Goal: Task Accomplishment & Management: Manage account settings

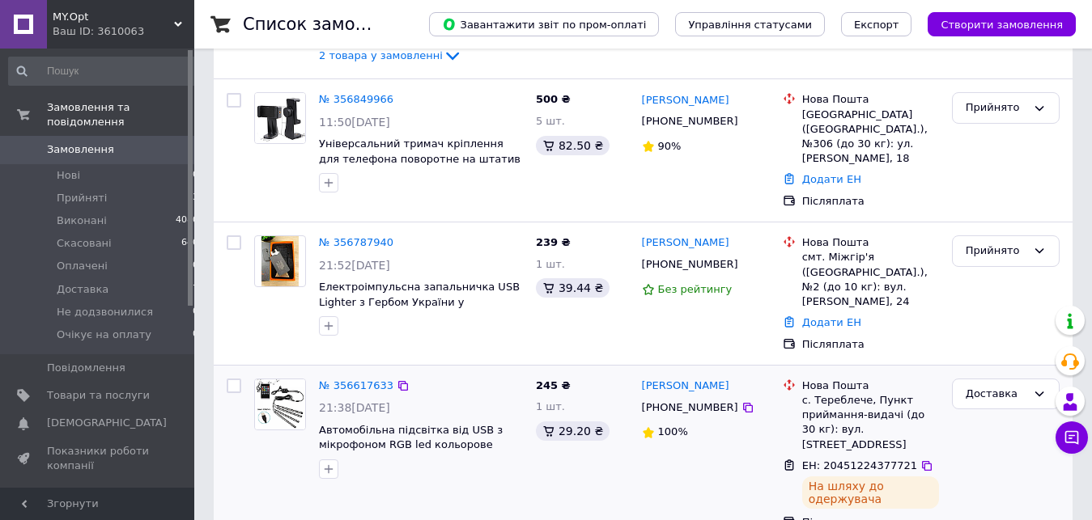
scroll to position [83, 0]
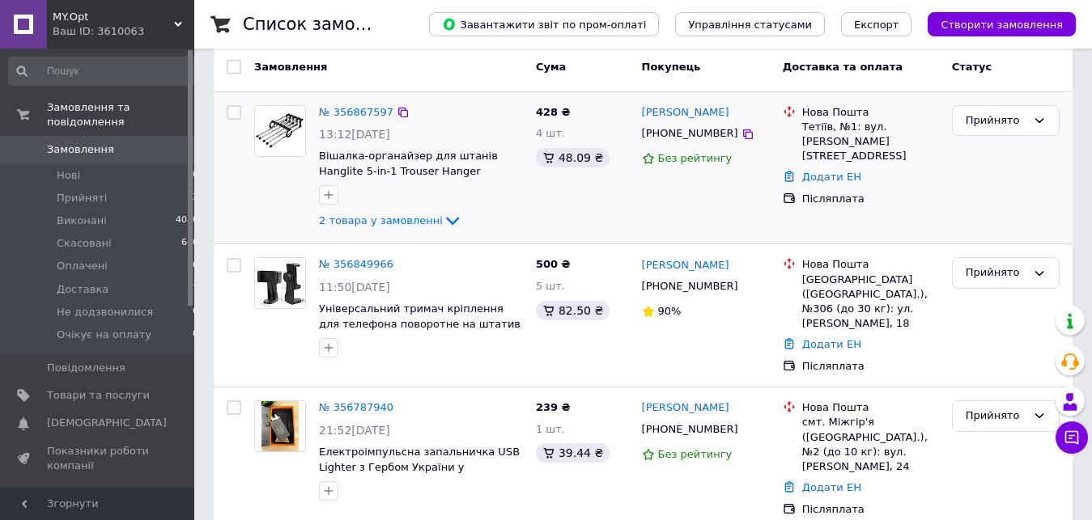
click at [446, 221] on div "2 товара у замовленні" at bounding box center [421, 220] width 204 height 19
click at [436, 210] on div "№ 356867597 13:12[DATE] Вішалка-органайзер для штанів Hanglite 5-in-1 Trouser H…" at bounding box center [420, 168] width 217 height 139
click at [443, 213] on icon at bounding box center [452, 220] width 19 height 19
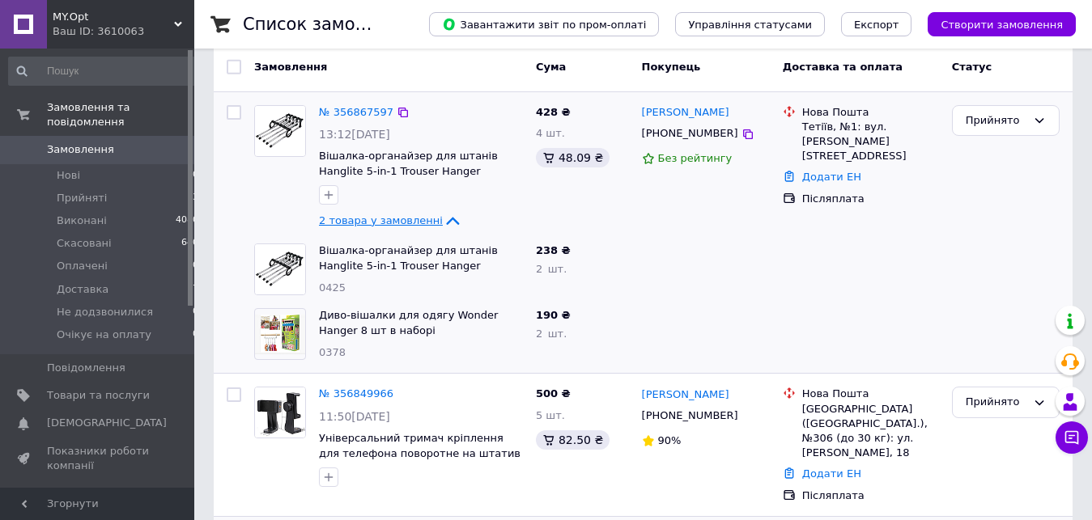
click at [137, 142] on span "Замовлення" at bounding box center [98, 149] width 103 height 15
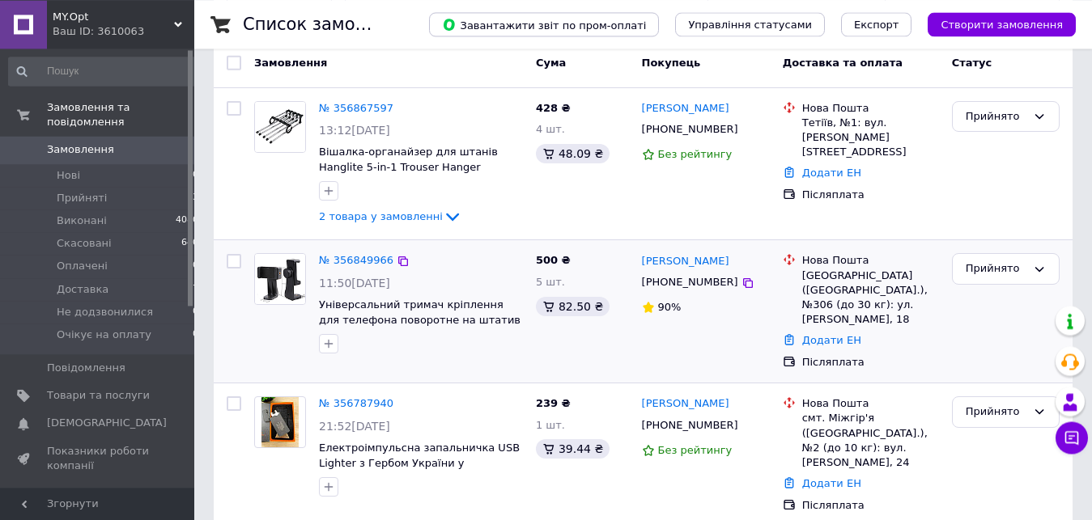
scroll to position [165, 0]
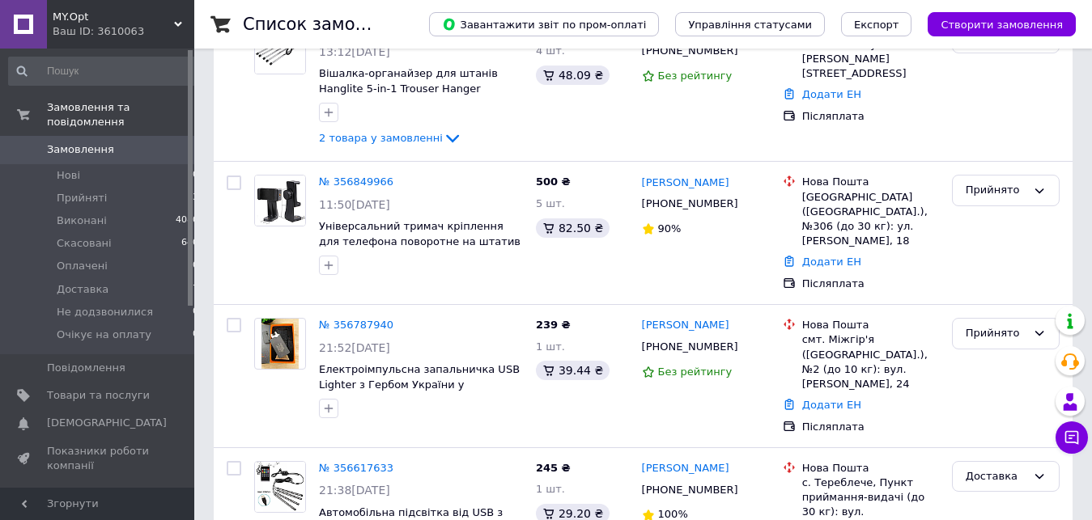
click at [101, 142] on span "Замовлення" at bounding box center [80, 149] width 67 height 15
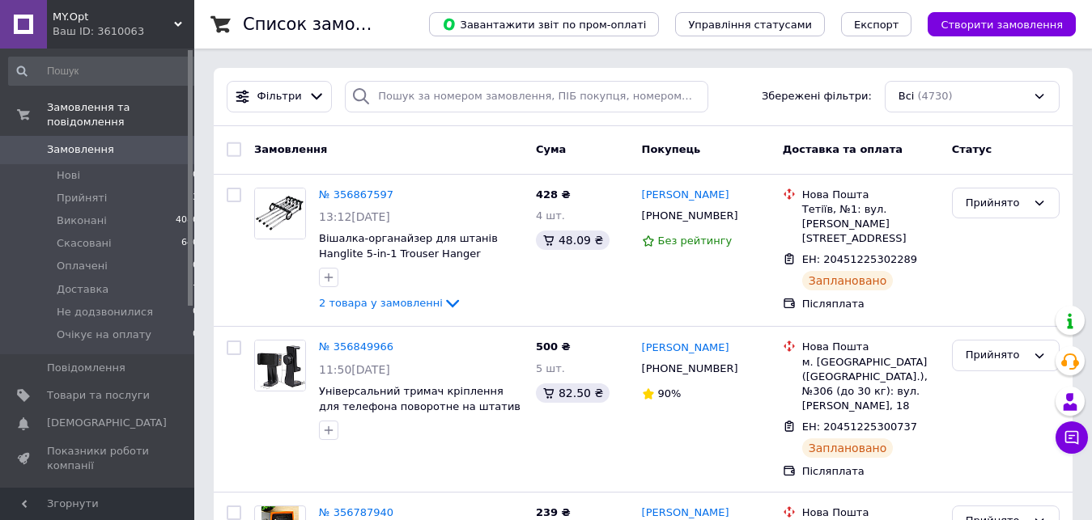
click at [118, 142] on span "Замовлення" at bounding box center [98, 149] width 103 height 15
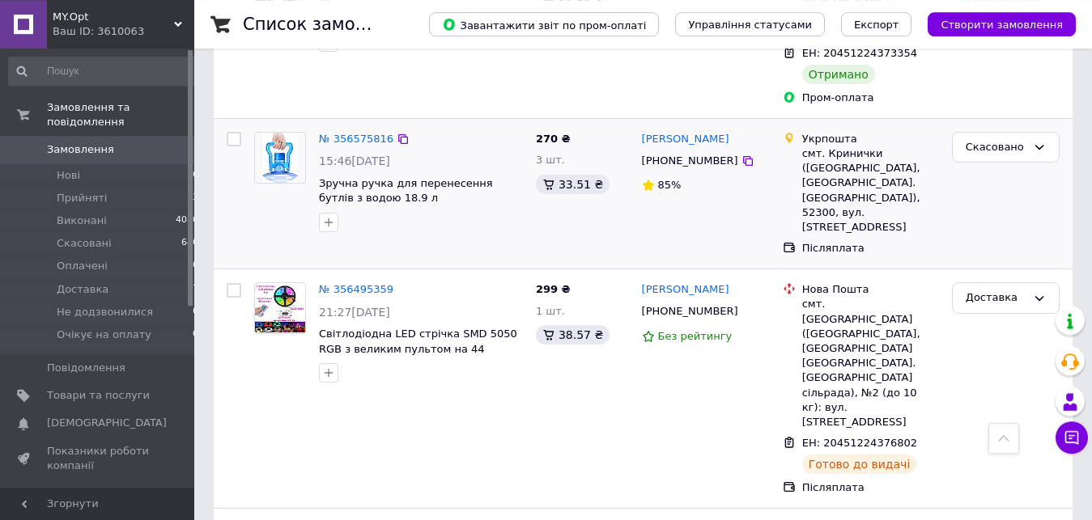
scroll to position [1156, 0]
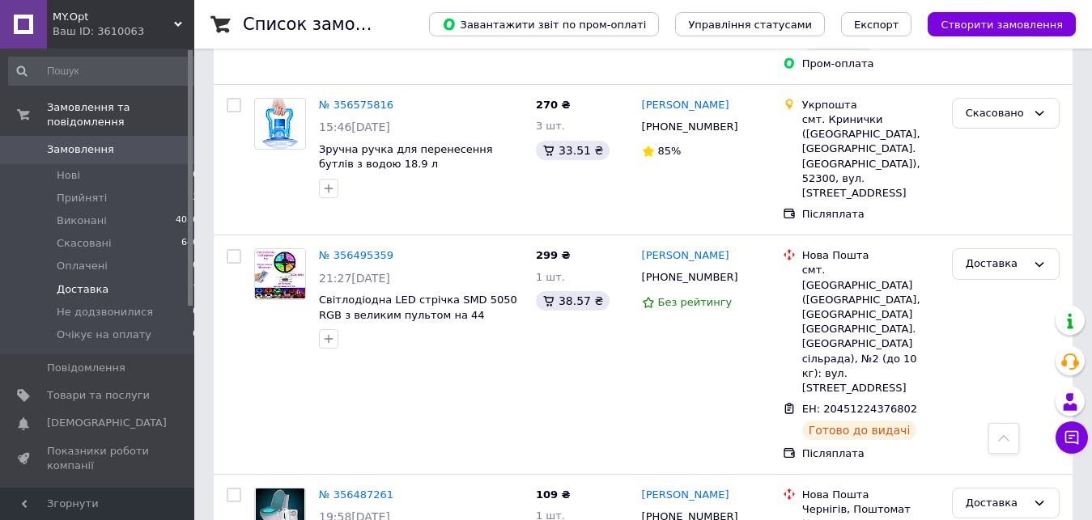
click at [83, 278] on li "Доставка 7" at bounding box center [104, 289] width 208 height 23
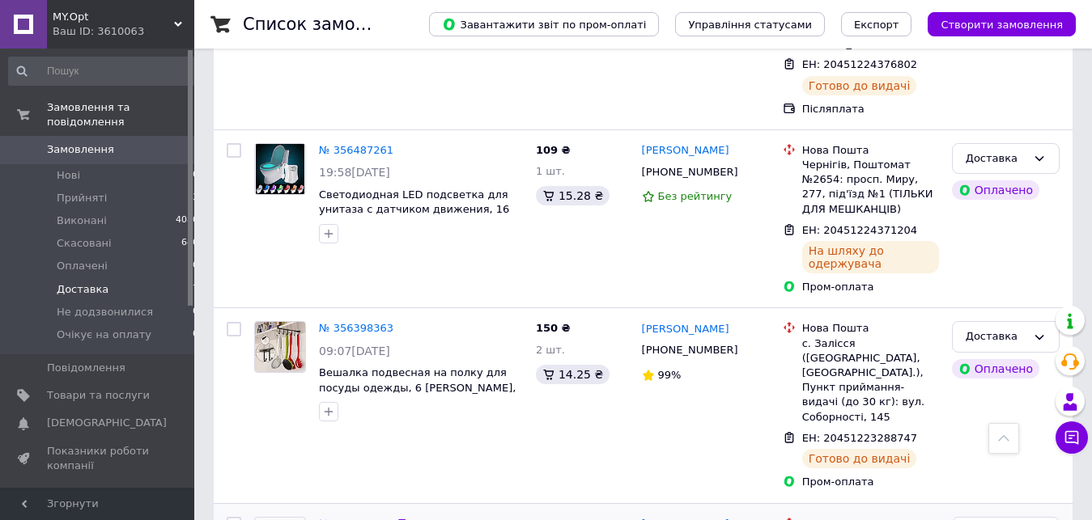
scroll to position [961, 0]
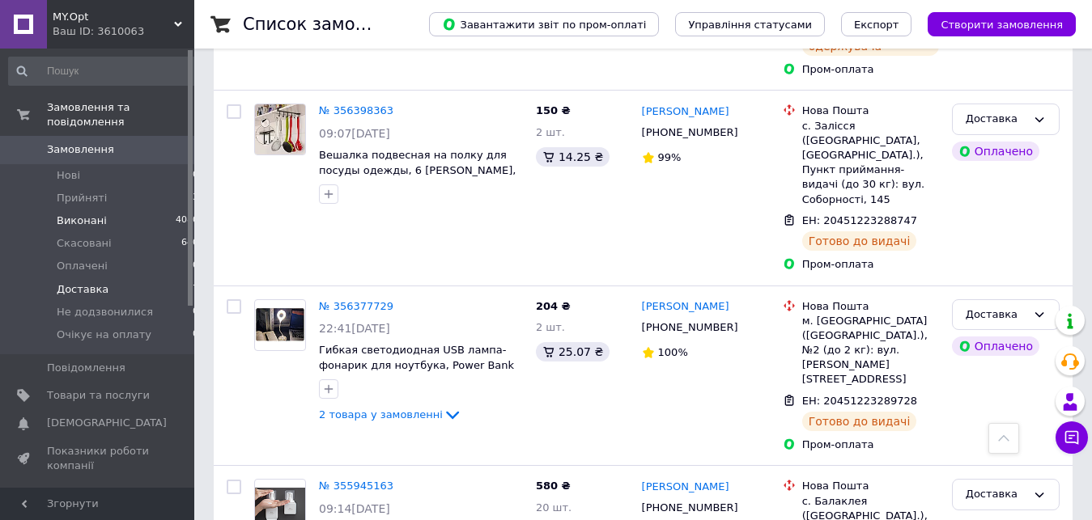
click at [93, 214] on span "Виконані" at bounding box center [82, 221] width 50 height 15
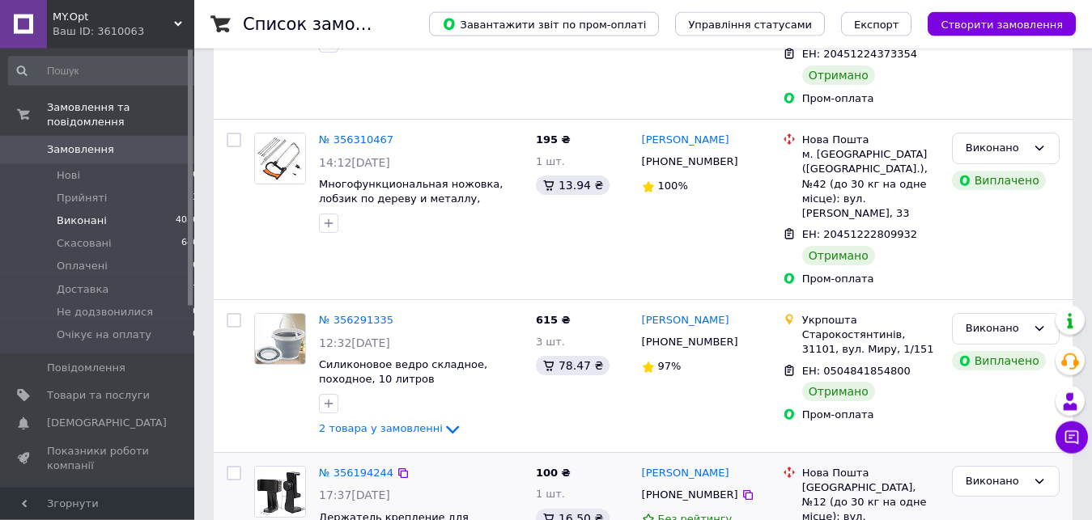
scroll to position [330, 0]
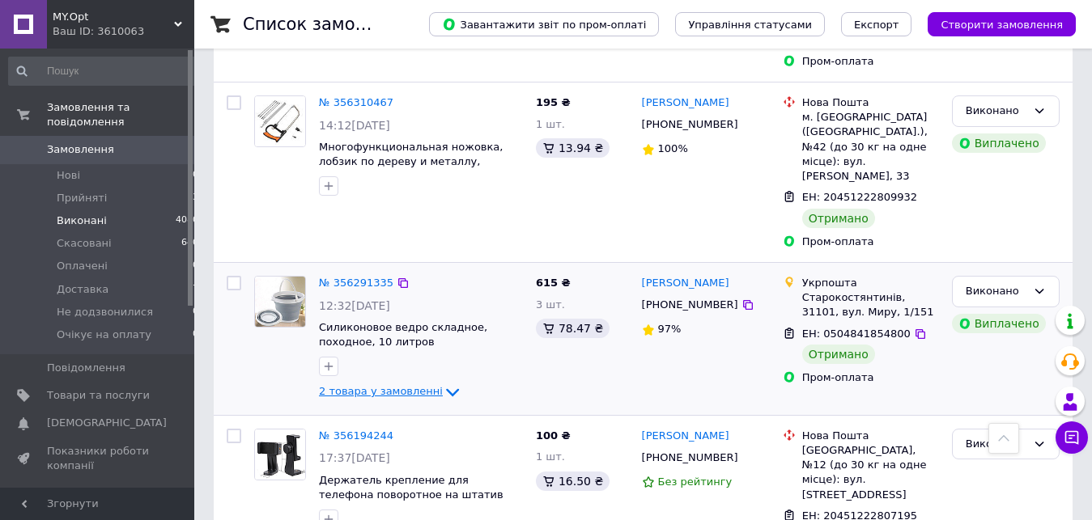
click at [443, 383] on icon at bounding box center [452, 392] width 19 height 19
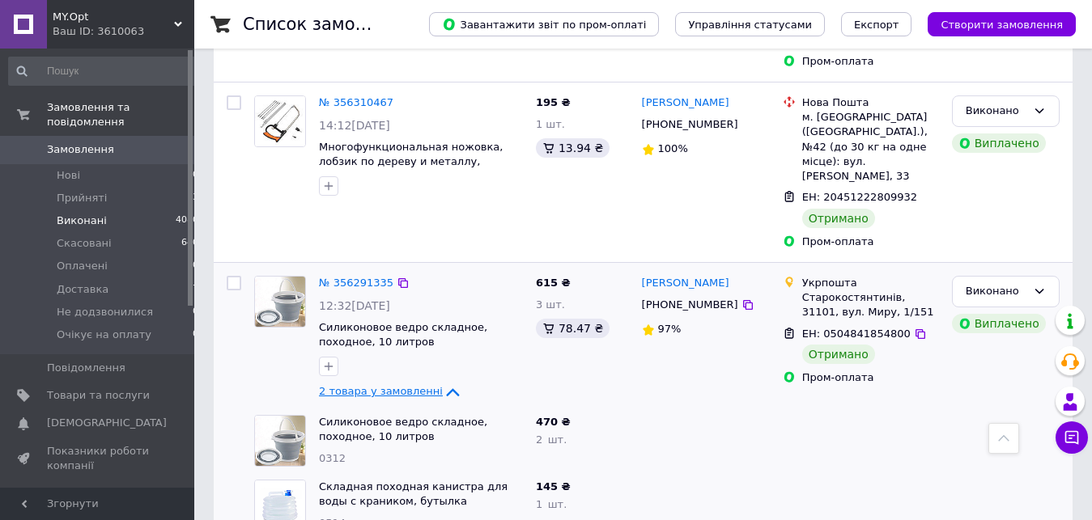
scroll to position [495, 0]
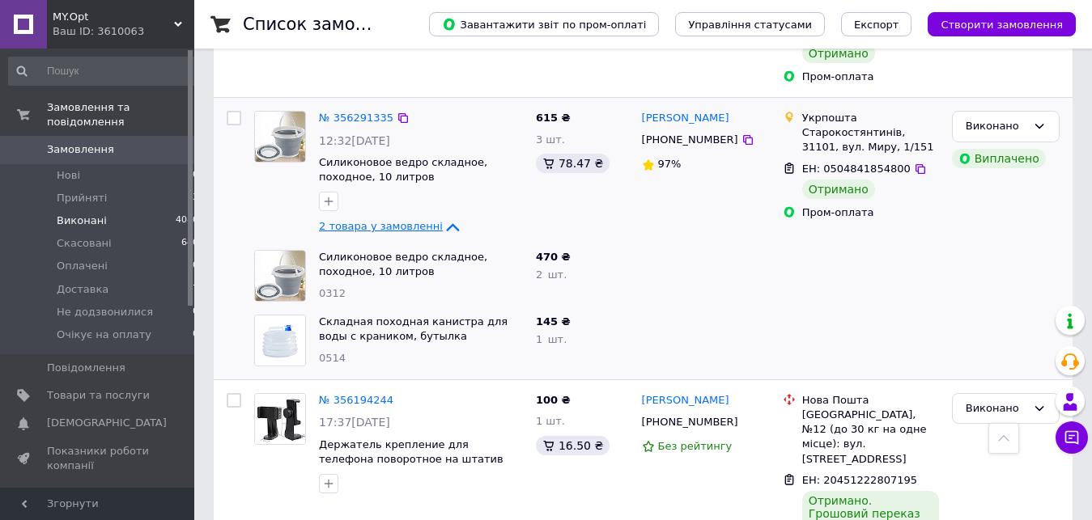
click at [446, 223] on icon at bounding box center [452, 227] width 13 height 8
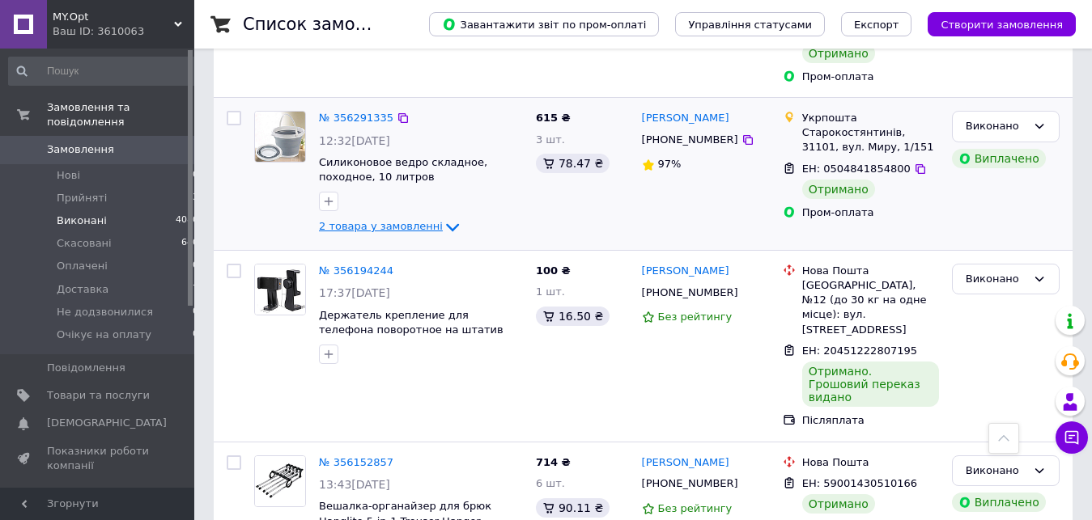
click at [443, 218] on icon at bounding box center [452, 227] width 19 height 19
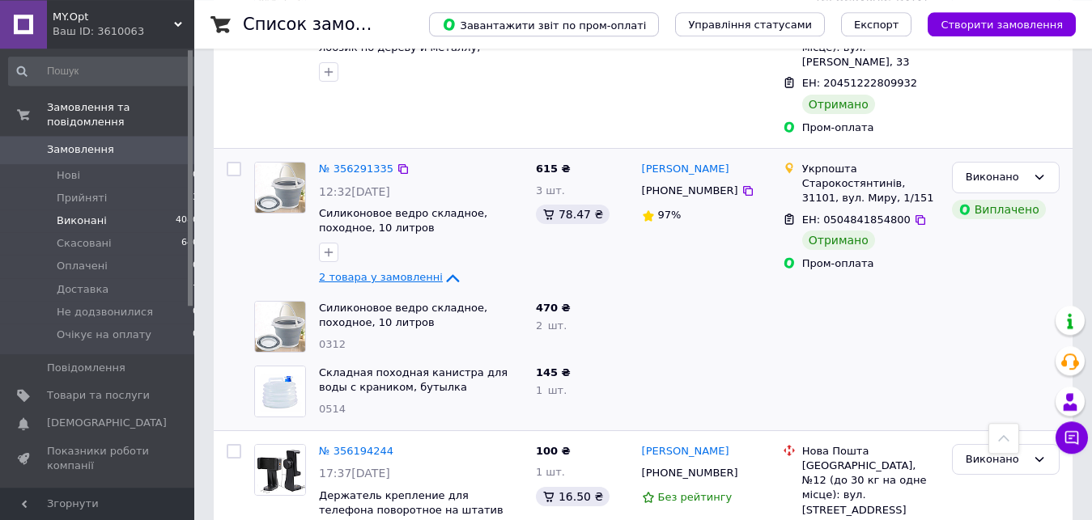
scroll to position [413, 0]
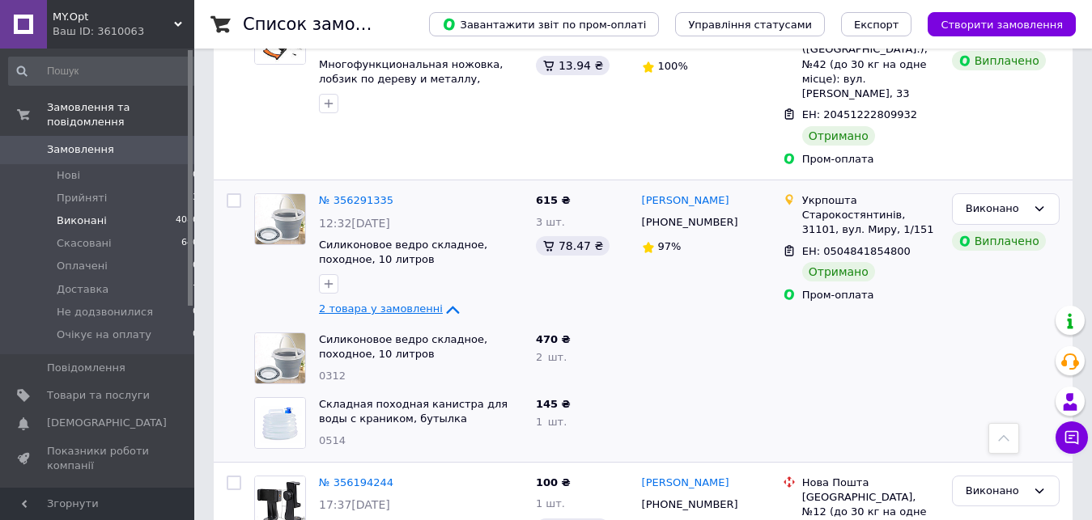
click at [443, 300] on icon at bounding box center [452, 309] width 19 height 19
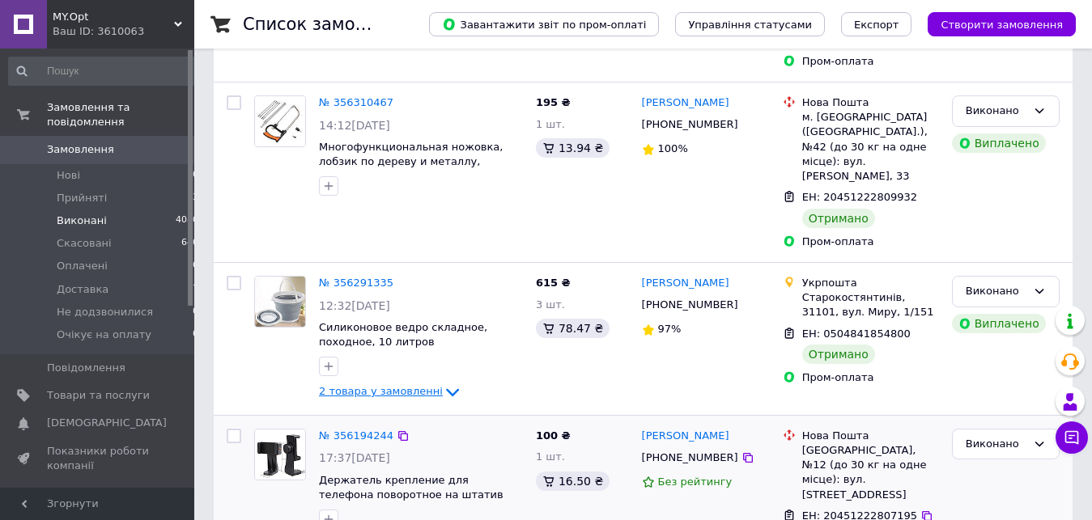
scroll to position [0, 0]
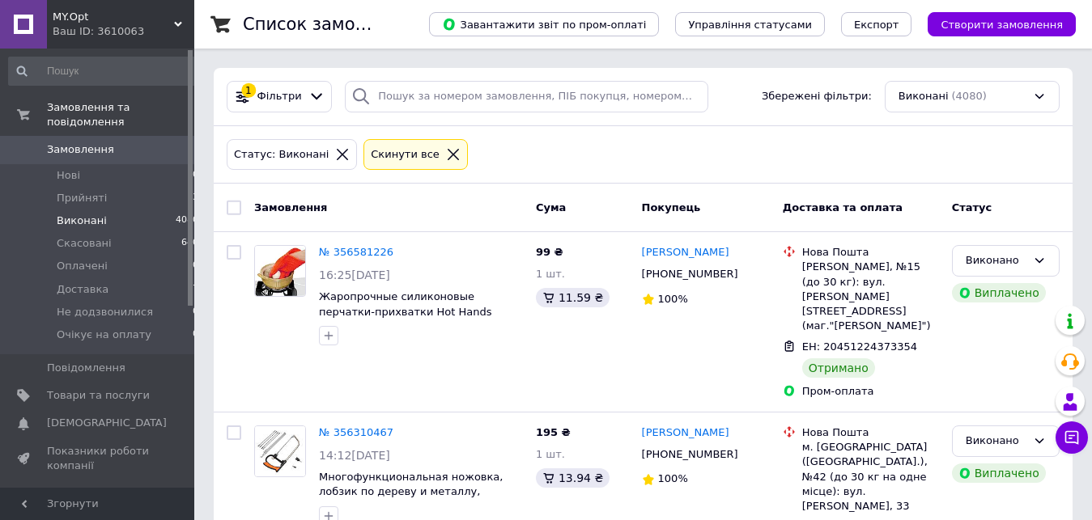
click at [85, 142] on span "Замовлення" at bounding box center [80, 149] width 67 height 15
